Goal: Information Seeking & Learning: Understand process/instructions

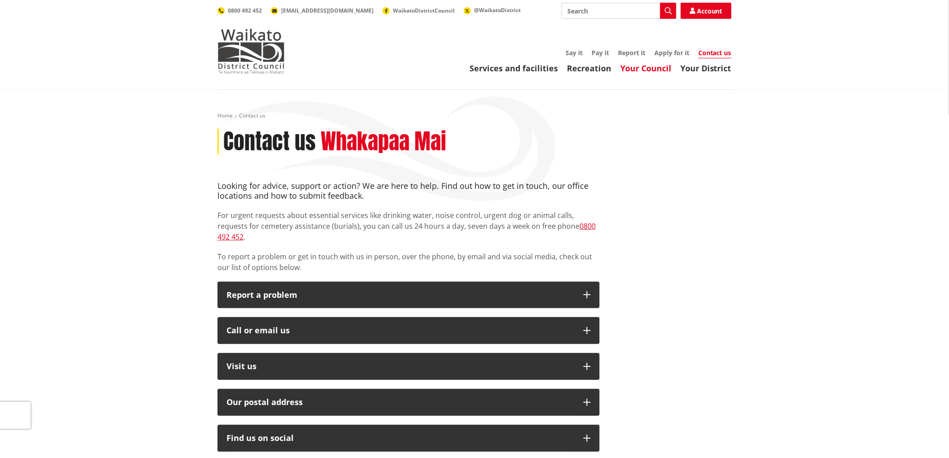
click at [634, 69] on link "Your Council" at bounding box center [645, 68] width 51 height 11
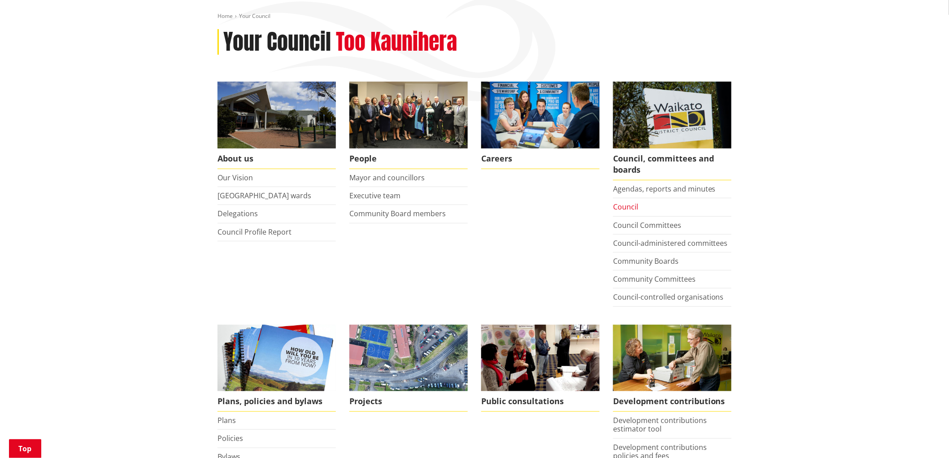
scroll to position [100, 0]
click at [630, 192] on link "Agendas, reports and minutes" at bounding box center [664, 189] width 103 height 10
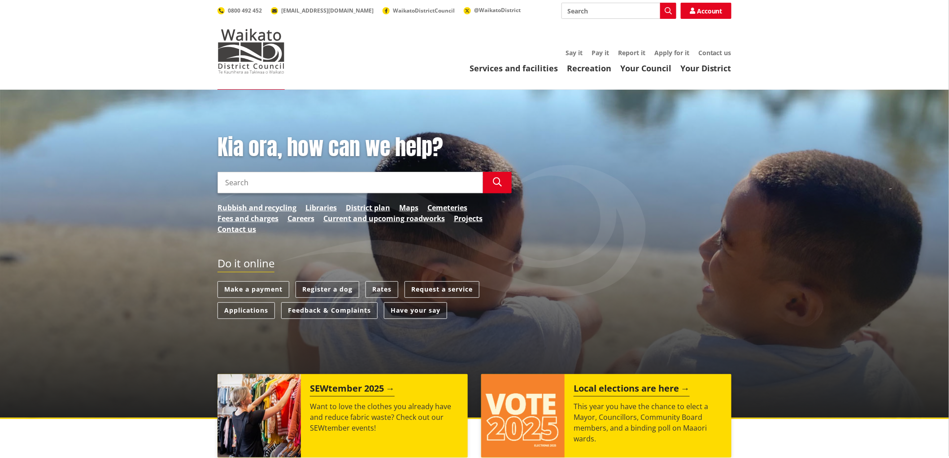
click at [408, 183] on input "Search" at bounding box center [350, 183] width 265 height 22
type input "c"
type input "n"
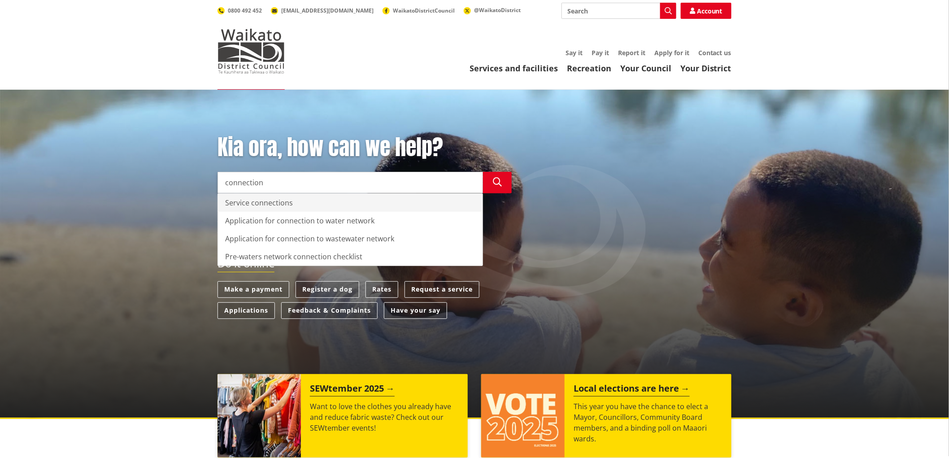
click at [274, 200] on div "Service connections" at bounding box center [350, 203] width 265 height 18
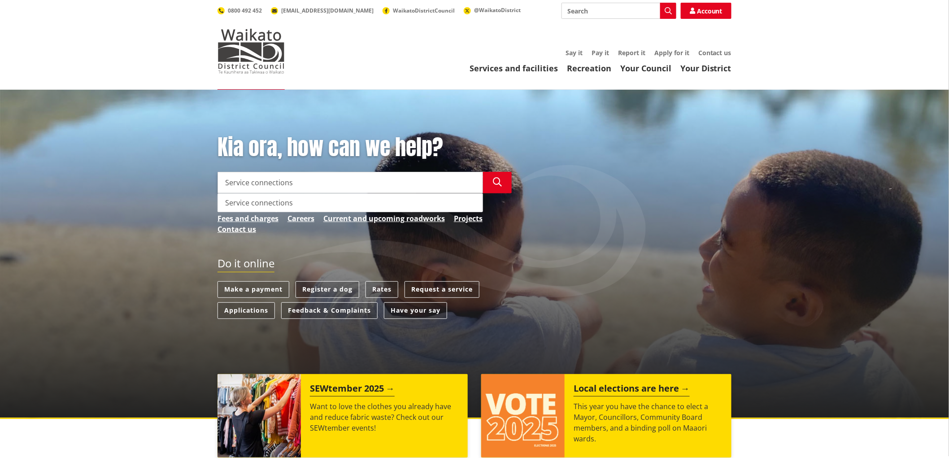
click at [288, 200] on div "Service connections" at bounding box center [350, 203] width 265 height 18
type input "Service connections"
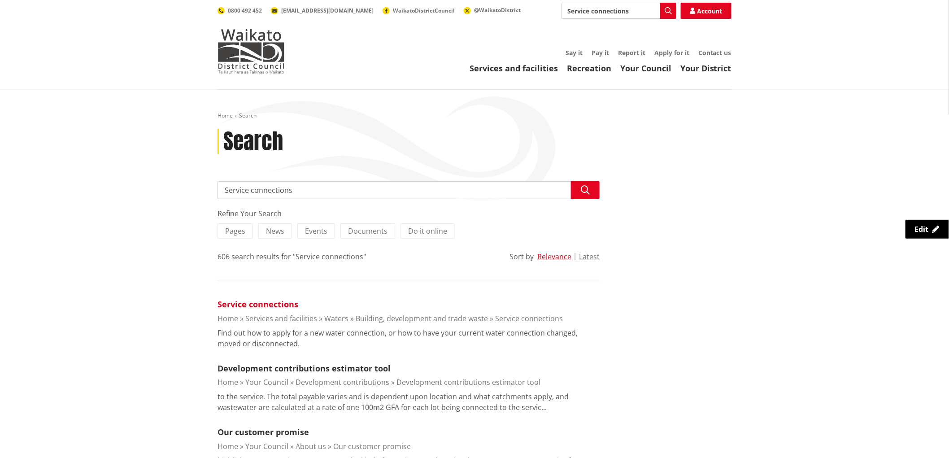
drag, startPoint x: 259, startPoint y: 305, endPoint x: 268, endPoint y: 304, distance: 9.1
click at [259, 305] on link "Service connections" at bounding box center [258, 304] width 81 height 11
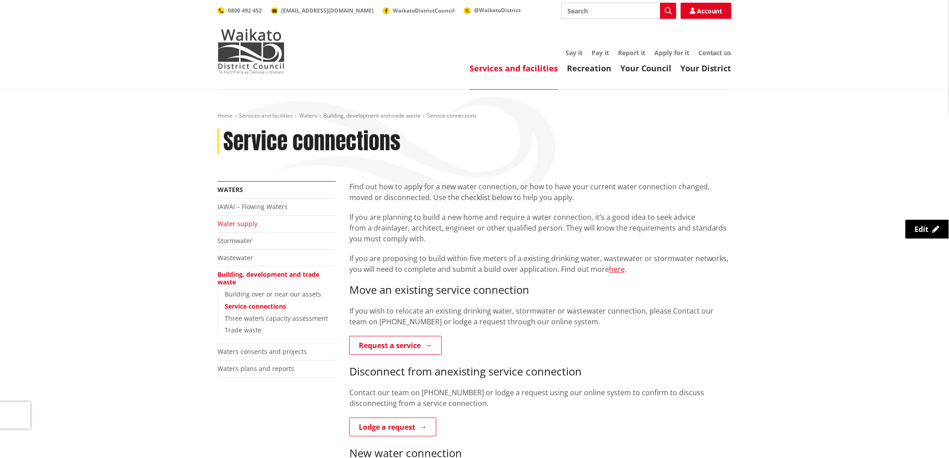
click at [245, 223] on link "Water supply" at bounding box center [238, 223] width 40 height 9
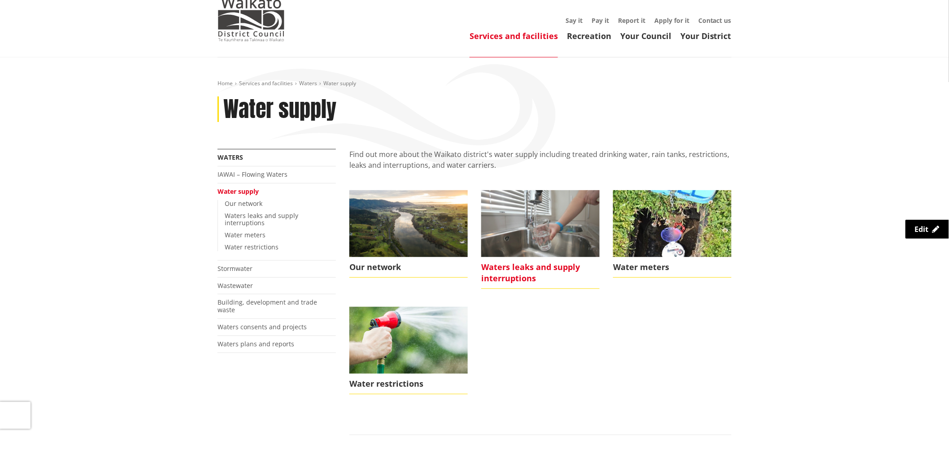
scroll to position [50, 0]
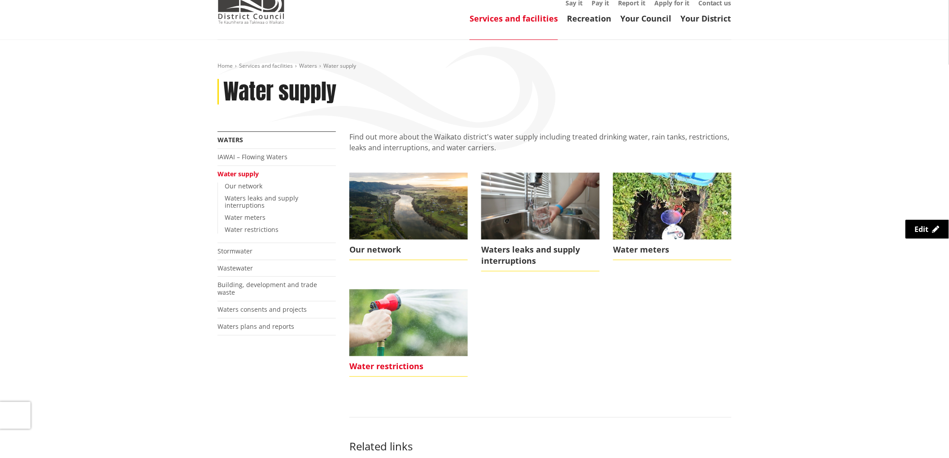
click at [409, 321] on img at bounding box center [408, 322] width 118 height 66
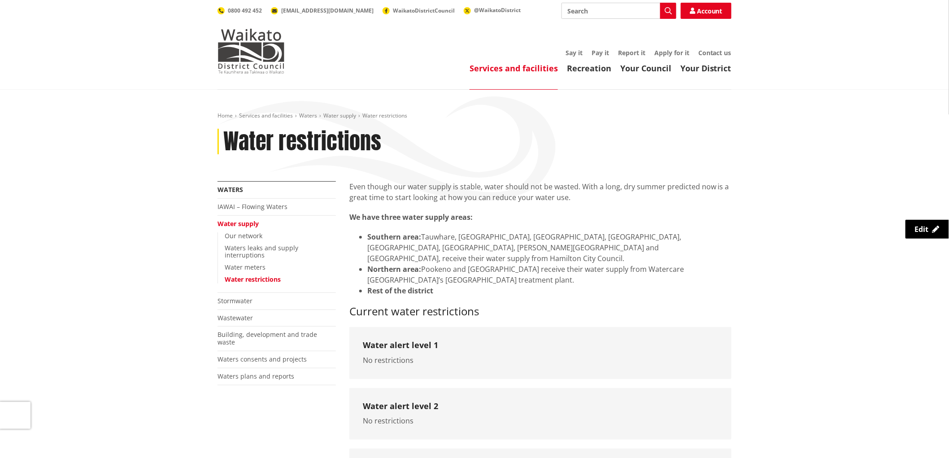
click at [628, 6] on input "Search" at bounding box center [618, 11] width 115 height 16
type input "trickle feed"
click at [674, 61] on div "Services and facilities Recreation Your Council Your District Say it Pay it Rep…" at bounding box center [517, 61] width 429 height 24
click at [675, 56] on link "Apply for it" at bounding box center [671, 52] width 35 height 9
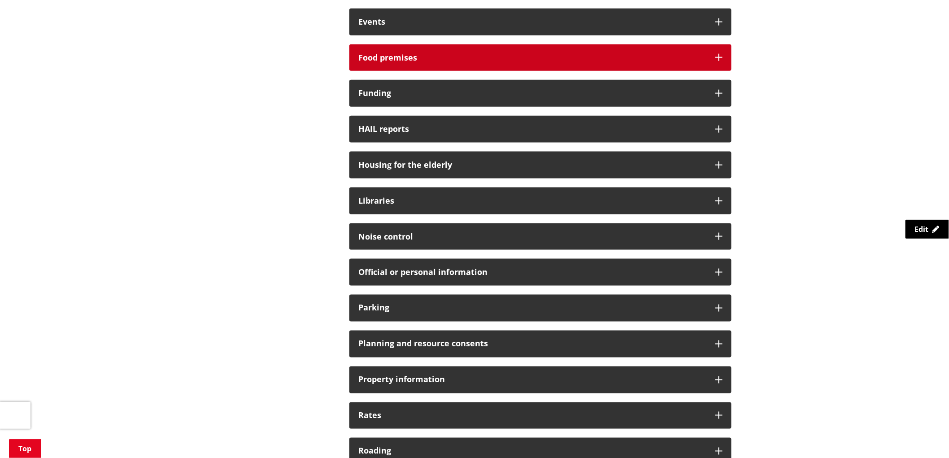
scroll to position [548, 0]
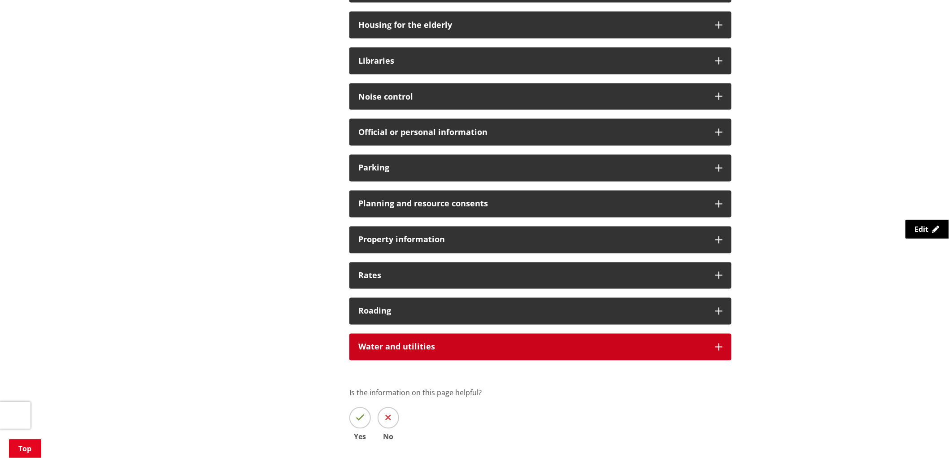
click at [716, 350] on icon at bounding box center [718, 347] width 7 height 7
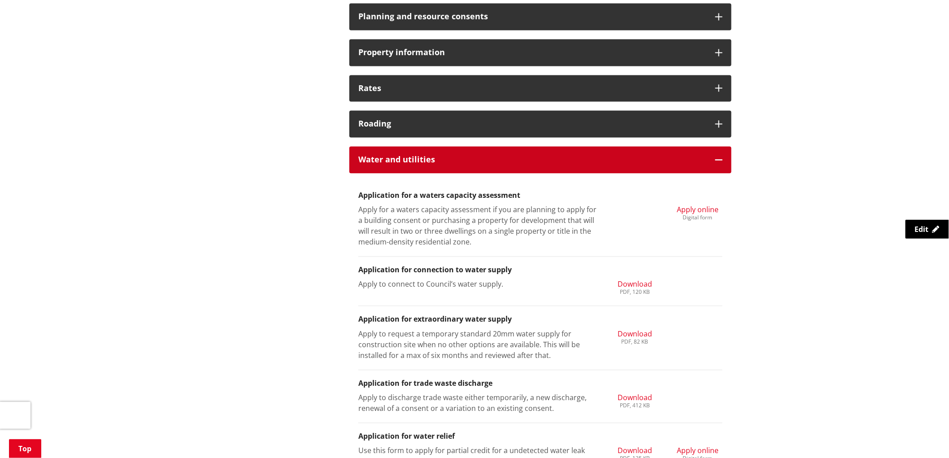
scroll to position [797, 0]
